Goal: Navigation & Orientation: Find specific page/section

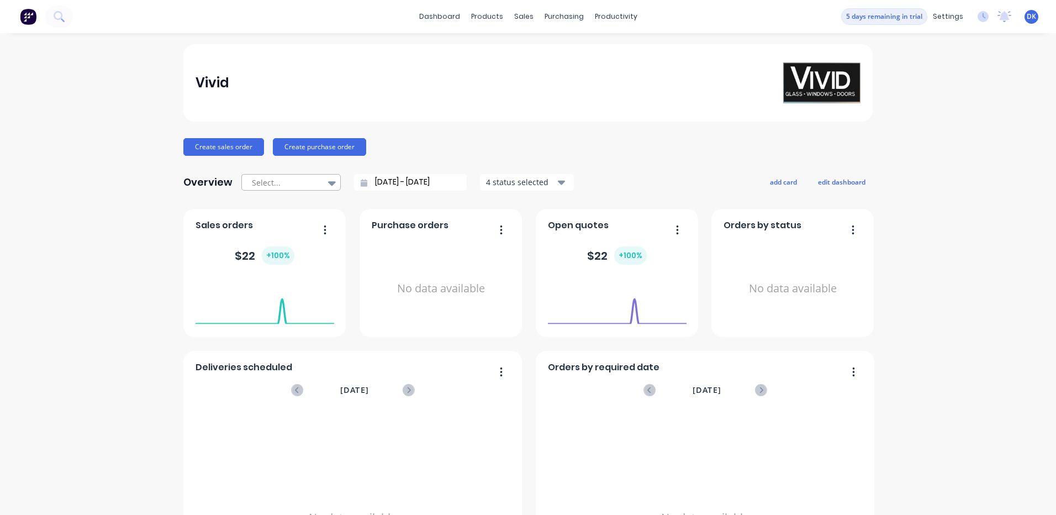
click at [317, 179] on div "Select..." at bounding box center [285, 182] width 76 height 17
click at [318, 179] on div "Select..." at bounding box center [285, 182] width 76 height 17
click at [435, 17] on link "dashboard" at bounding box center [439, 16] width 52 height 17
click at [26, 17] on img at bounding box center [28, 16] width 17 height 17
click at [29, 17] on img at bounding box center [28, 16] width 17 height 17
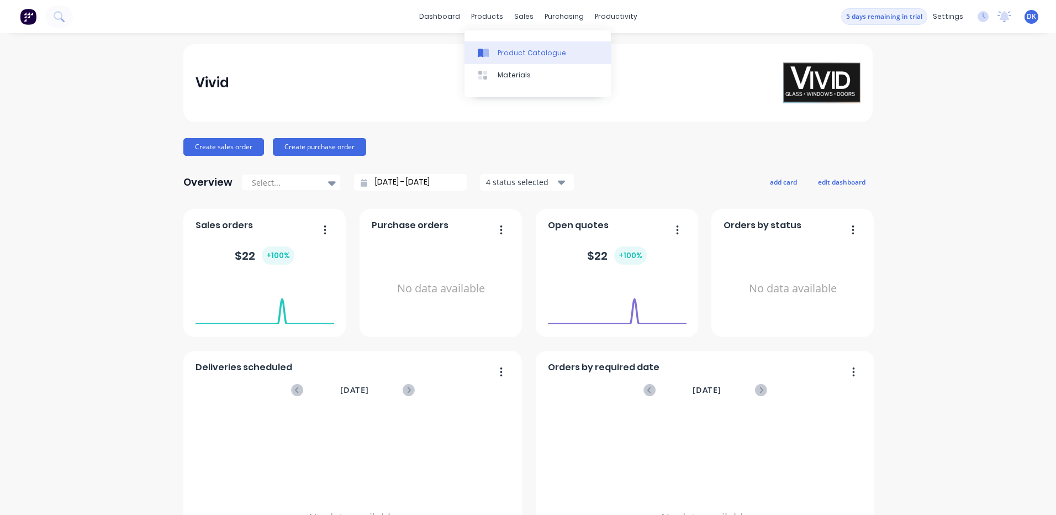
click at [523, 56] on div "Product Catalogue" at bounding box center [531, 53] width 68 height 10
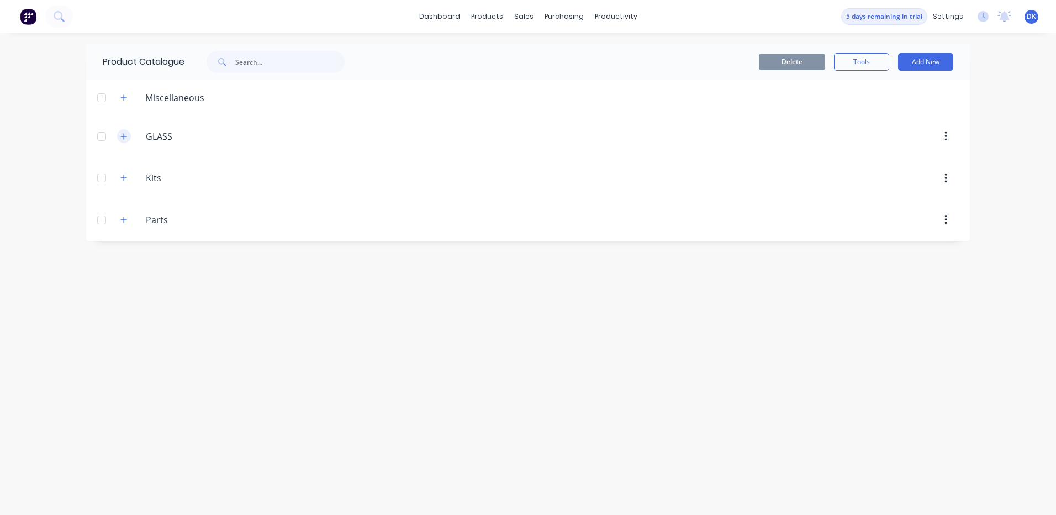
click at [121, 136] on icon "button" at bounding box center [123, 136] width 7 height 8
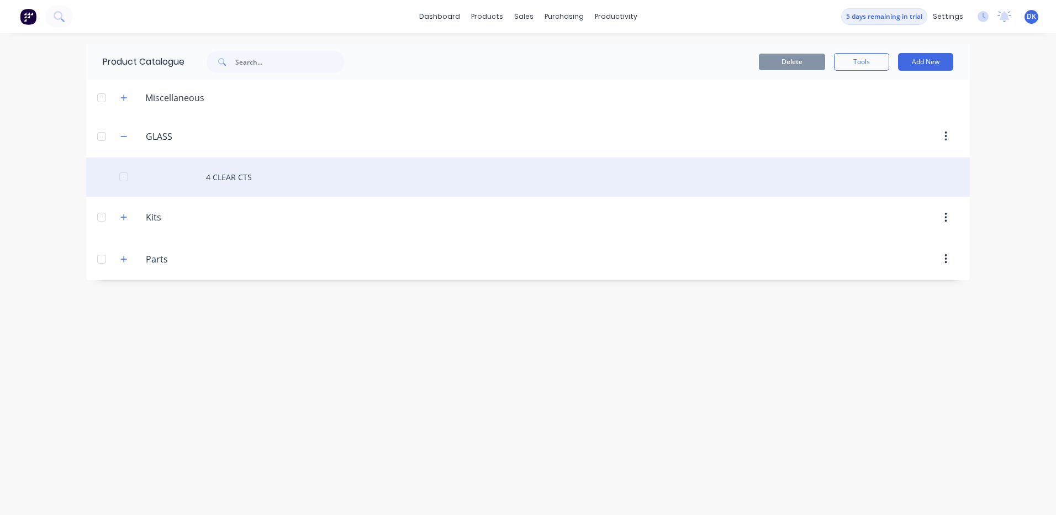
click at [224, 175] on div "4 CLEAR CTS" at bounding box center [527, 176] width 883 height 39
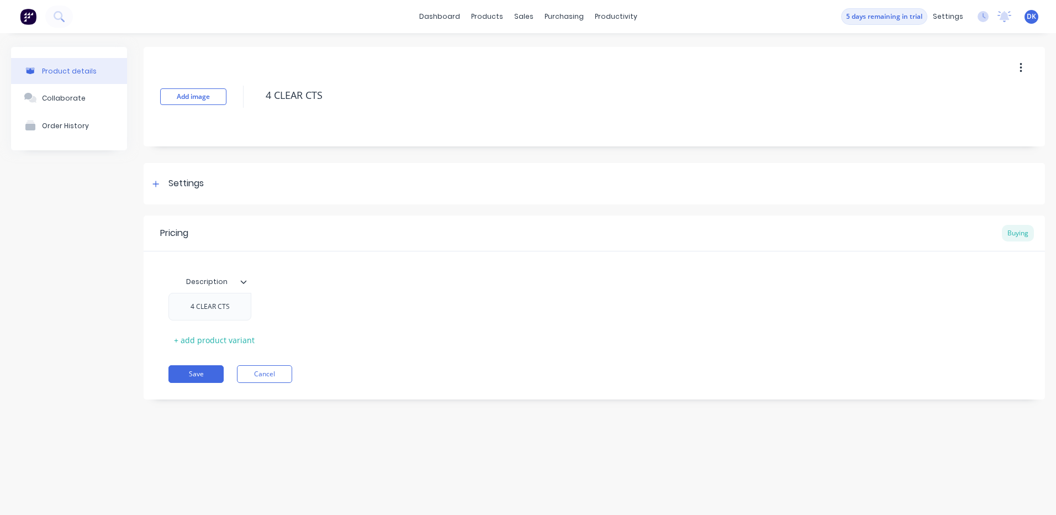
type textarea "x"
click at [531, 14] on div "sales" at bounding box center [523, 16] width 30 height 17
click at [559, 55] on div "Sales Orders" at bounding box center [564, 53] width 45 height 10
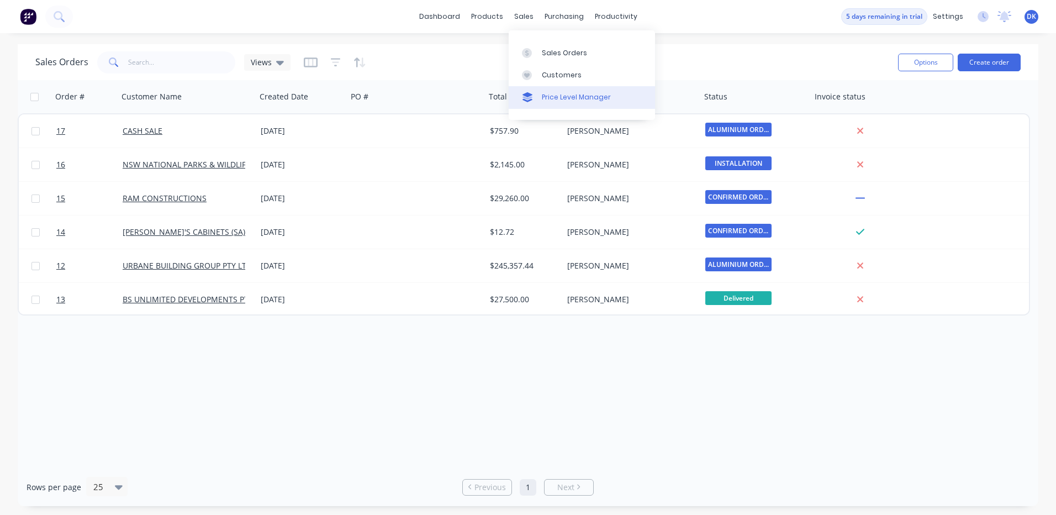
click at [555, 97] on div "Price Level Manager" at bounding box center [576, 97] width 69 height 10
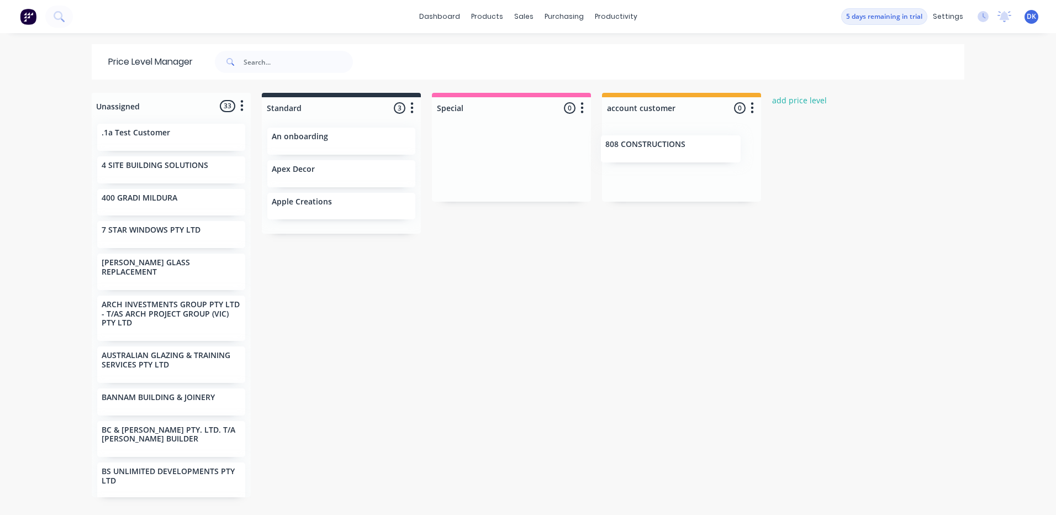
drag, startPoint x: 143, startPoint y: 268, endPoint x: 672, endPoint y: 139, distance: 545.1
click at [672, 139] on div "Unassigned 33 Move all customers Standard Special account customer .1a Test Cus…" at bounding box center [527, 303] width 883 height 421
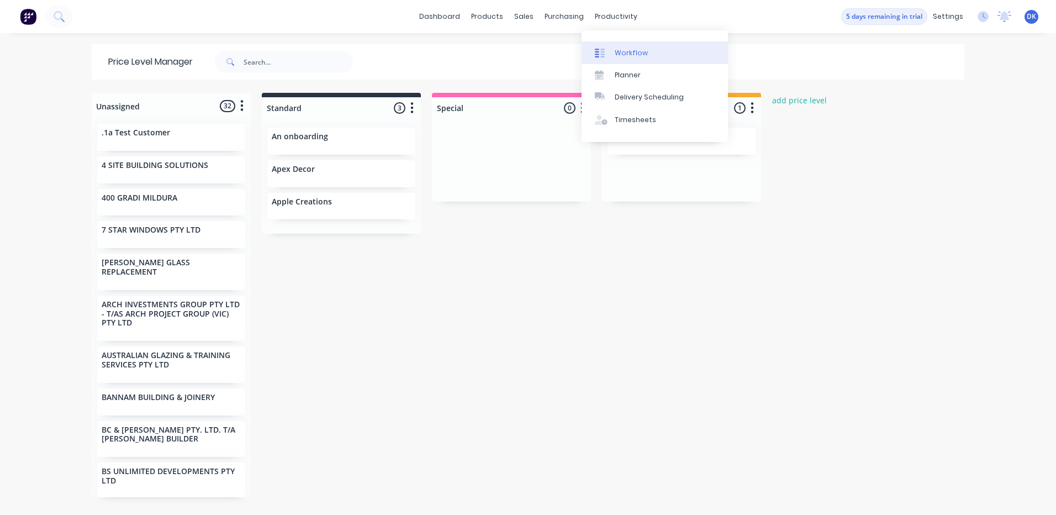
click at [625, 51] on div "Workflow" at bounding box center [630, 53] width 33 height 10
